Goal: Task Accomplishment & Management: Complete application form

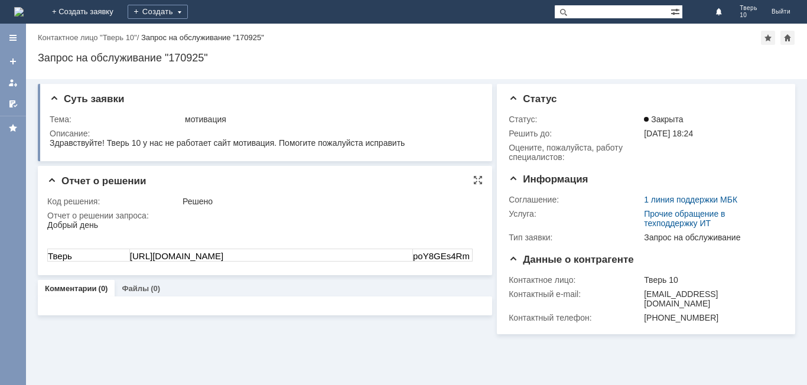
drag, startPoint x: 131, startPoint y: 256, endPoint x: 356, endPoint y: 255, distance: 225.2
click at [356, 255] on td "[URL][DOMAIN_NAME]" at bounding box center [270, 255] width 283 height 12
click at [188, 17] on div "Создать" at bounding box center [158, 12] width 60 height 14
click at [220, 35] on link "Заявка" at bounding box center [175, 35] width 90 height 14
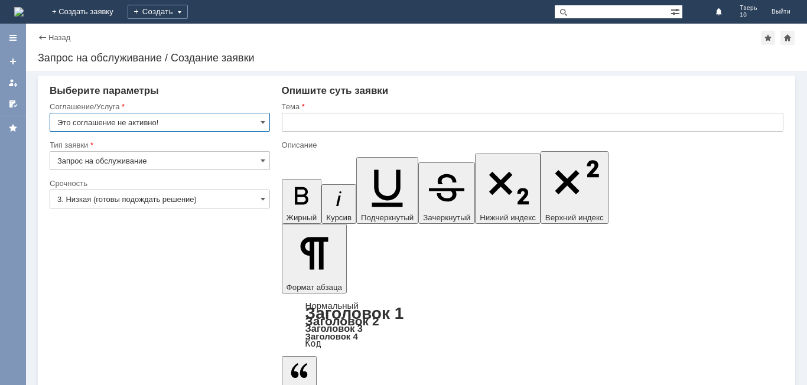
click at [256, 119] on input "Это соглашение не активно!" at bounding box center [160, 122] width 220 height 19
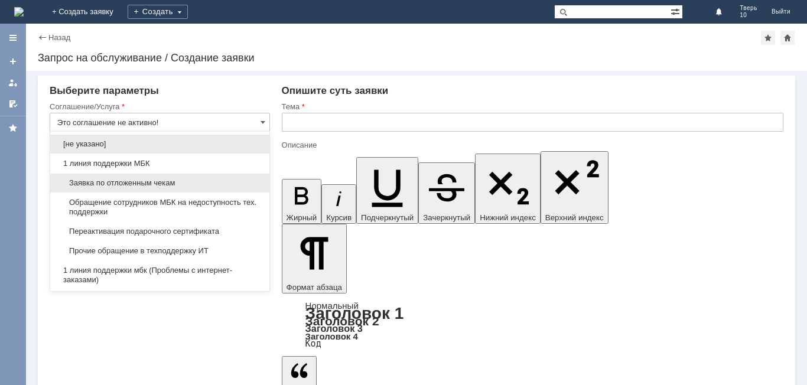
click at [177, 186] on span "Заявка по отложенным чекам" at bounding box center [159, 183] width 205 height 9
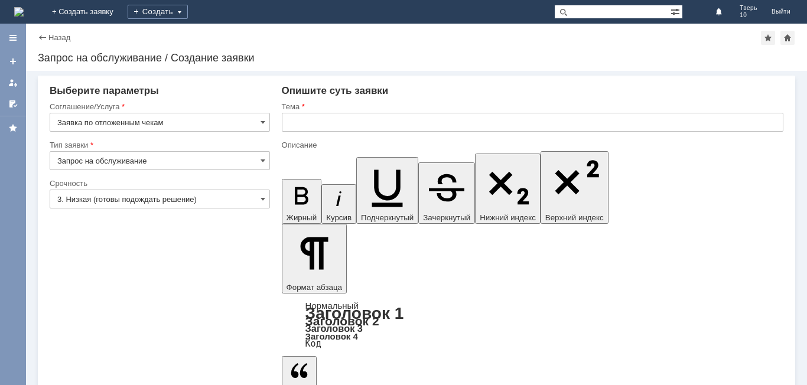
type input "Заявка по отложенным чекам"
click at [428, 123] on input "text" at bounding box center [533, 122] width 502 height 19
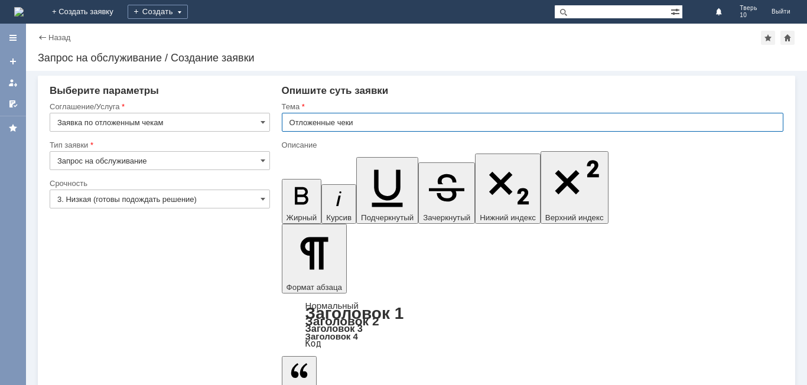
type input "Отложенные чеки"
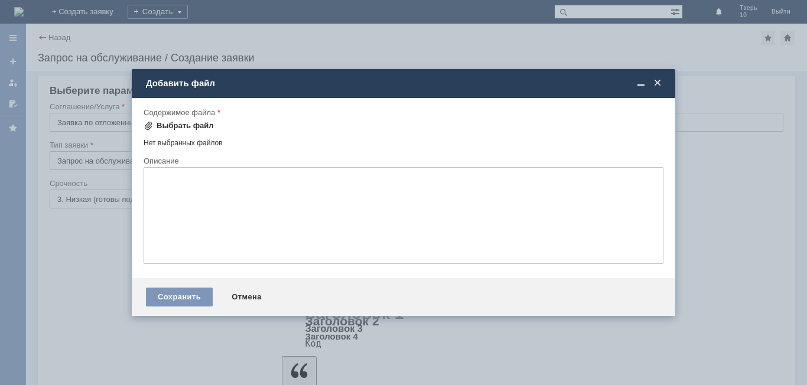
click at [168, 125] on div "Выбрать файл" at bounding box center [185, 125] width 57 height 9
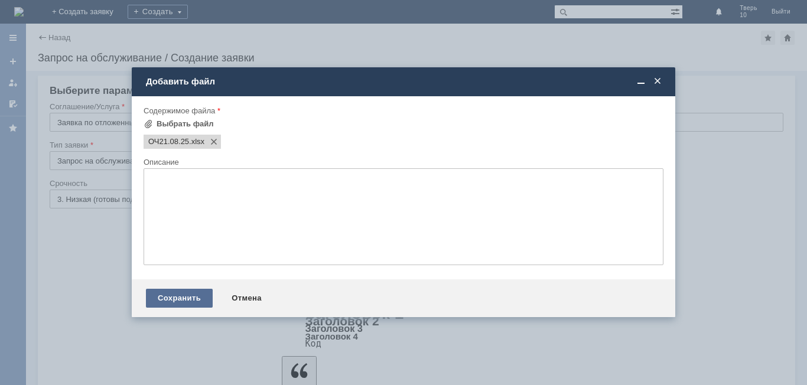
click at [190, 299] on div "Сохранить" at bounding box center [179, 298] width 67 height 19
